Goal: Complete application form

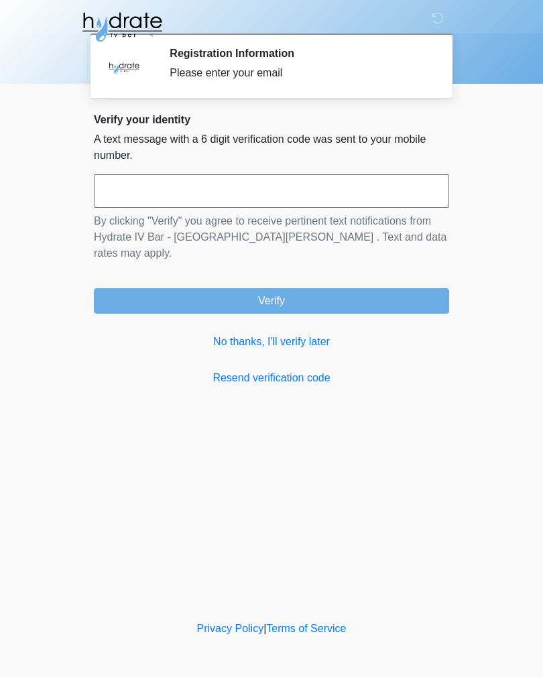
click at [263, 334] on link "No thanks, I'll verify later" at bounding box center [271, 342] width 355 height 16
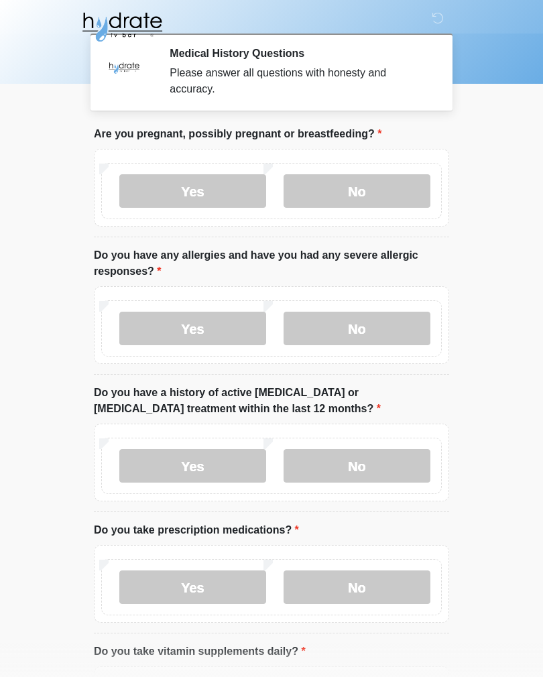
click at [371, 194] on label "No" at bounding box center [357, 191] width 147 height 34
click at [386, 341] on label "No" at bounding box center [357, 329] width 147 height 34
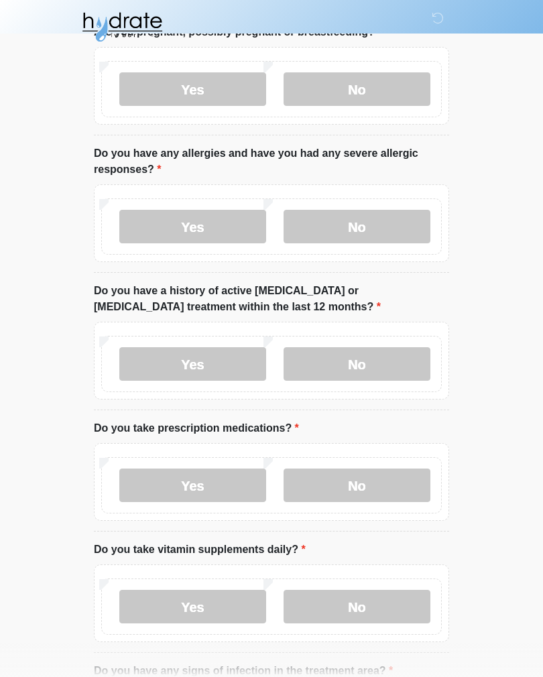
scroll to position [105, 0]
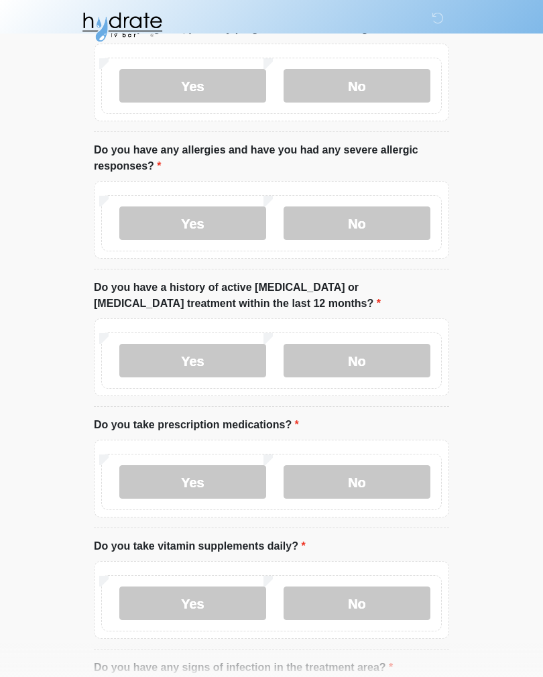
click at [388, 361] on label "No" at bounding box center [357, 361] width 147 height 34
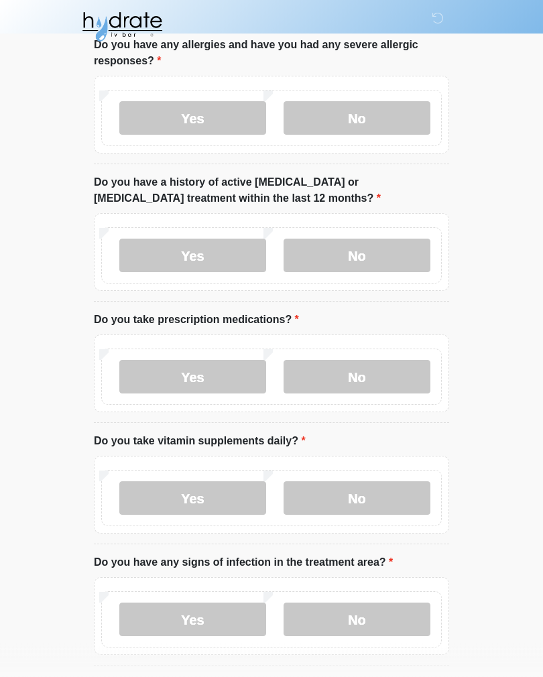
scroll to position [211, 0]
click at [385, 373] on label "No" at bounding box center [357, 377] width 147 height 34
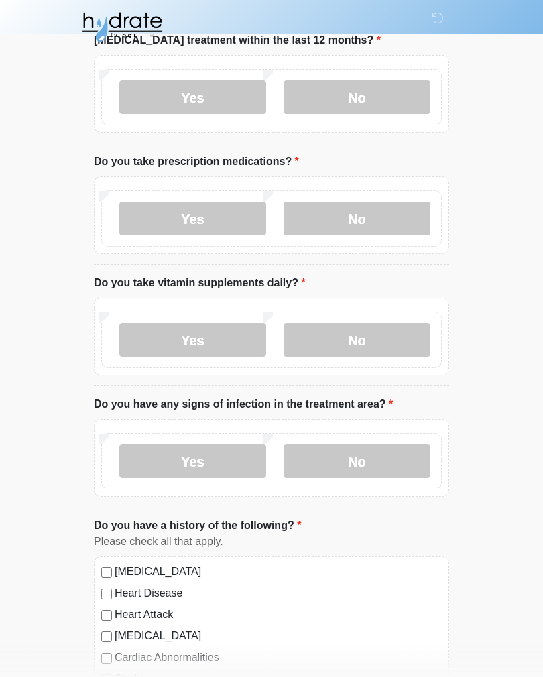
scroll to position [369, 0]
click at [383, 336] on label "No" at bounding box center [357, 339] width 147 height 34
click at [403, 456] on label "No" at bounding box center [357, 461] width 147 height 34
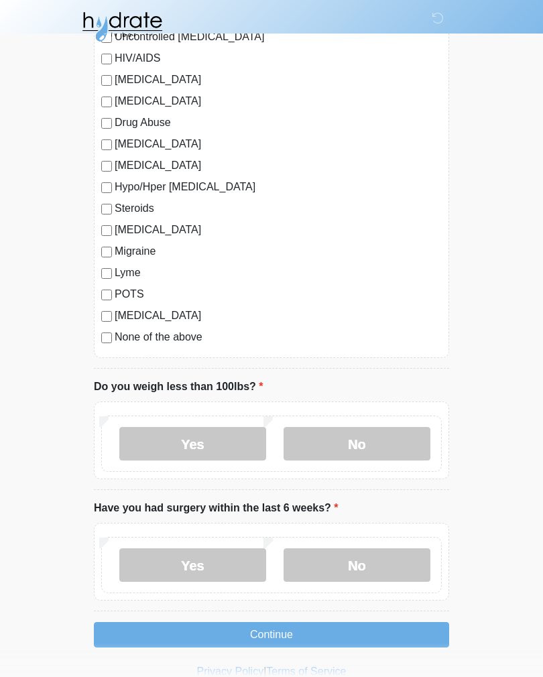
scroll to position [1309, 0]
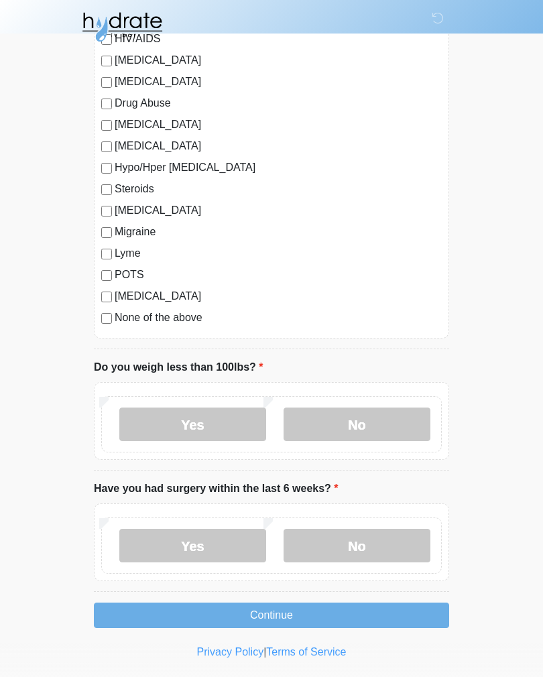
click at [402, 415] on label "No" at bounding box center [357, 425] width 147 height 34
click at [388, 538] on label "No" at bounding box center [357, 546] width 147 height 34
click at [326, 616] on button "Continue" at bounding box center [271, 615] width 355 height 25
click at [392, 538] on label "No" at bounding box center [357, 546] width 147 height 34
click at [391, 408] on label "No" at bounding box center [357, 425] width 147 height 34
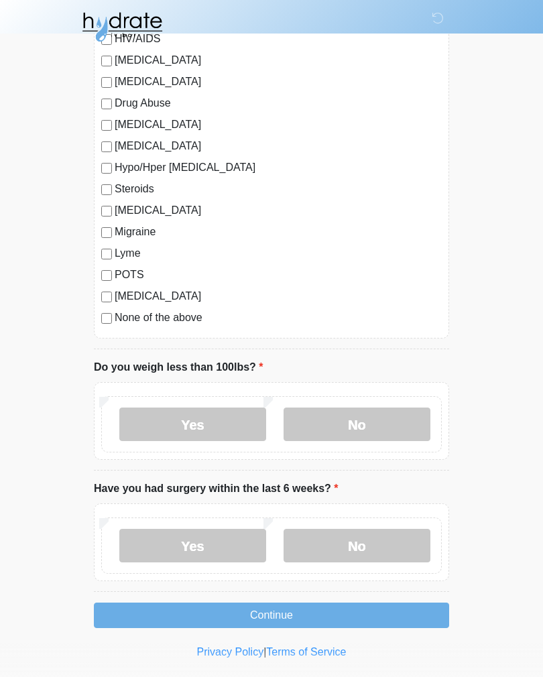
click at [375, 535] on label "No" at bounding box center [357, 546] width 147 height 34
click at [337, 618] on button "Continue" at bounding box center [271, 615] width 355 height 25
click at [316, 612] on button "Continue" at bounding box center [271, 615] width 355 height 25
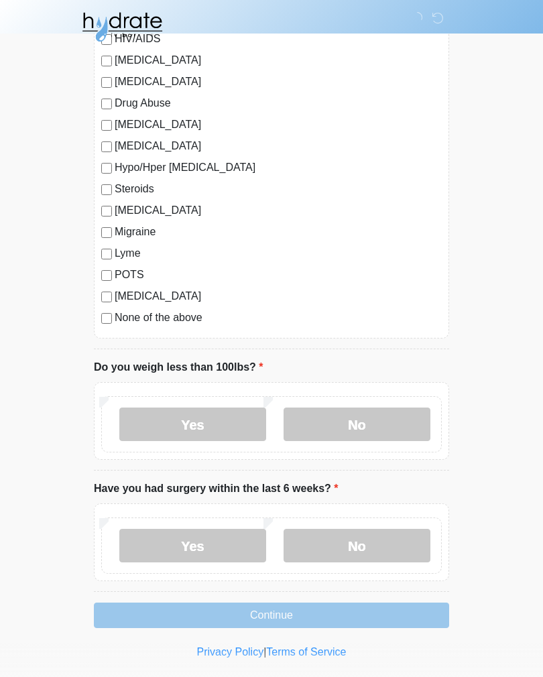
click at [378, 418] on label "No" at bounding box center [357, 425] width 147 height 34
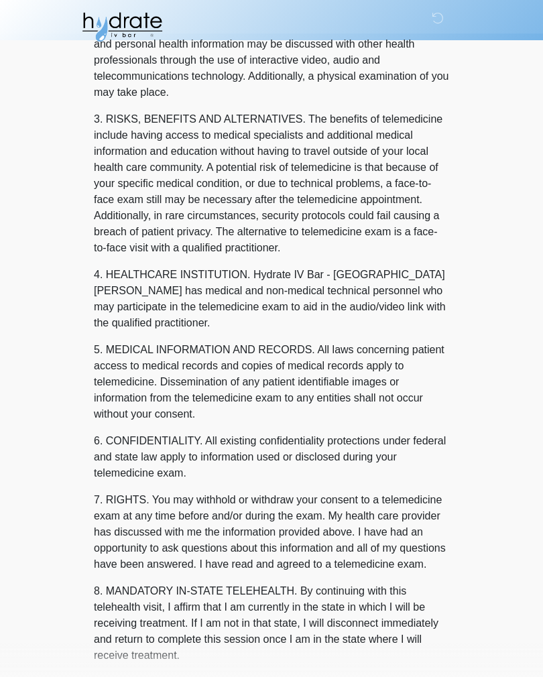
scroll to position [0, 0]
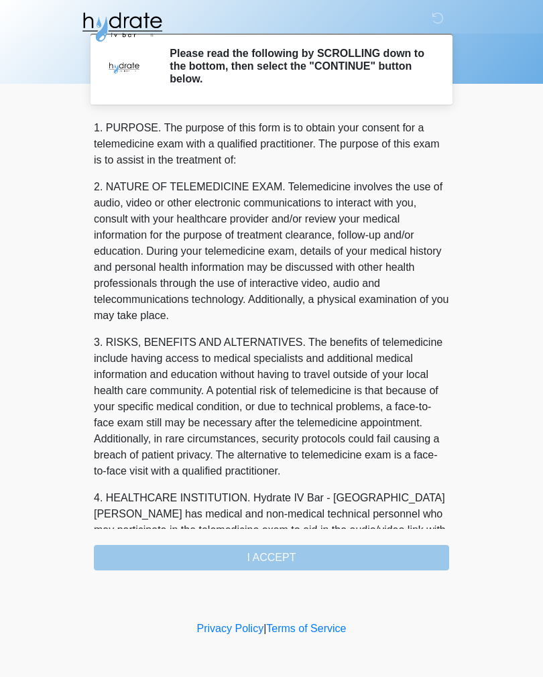
click at [318, 563] on div "1. PURPOSE. The purpose of this form is to obtain your consent for a telemedici…" at bounding box center [271, 345] width 355 height 451
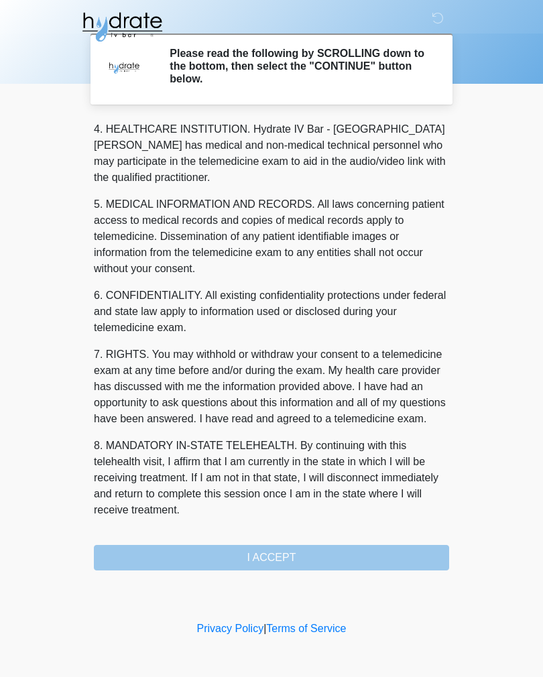
scroll to position [385, 0]
click at [309, 555] on button "I ACCEPT" at bounding box center [271, 557] width 355 height 25
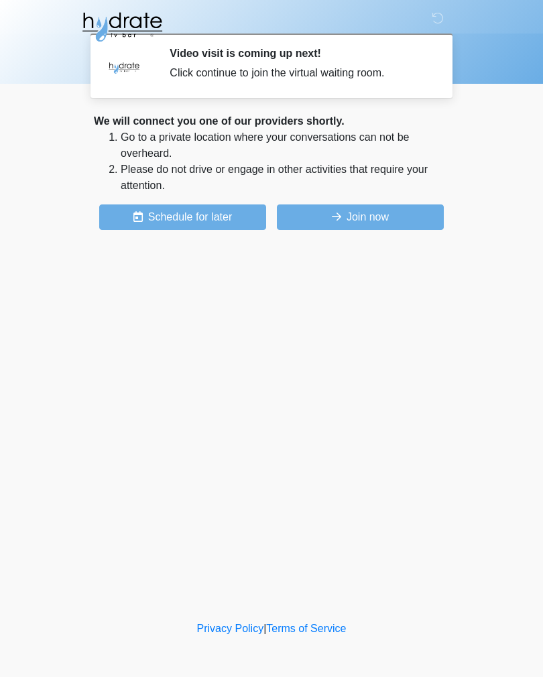
click at [381, 217] on button "Join now" at bounding box center [360, 216] width 167 height 25
